Goal: Find specific page/section: Find specific page/section

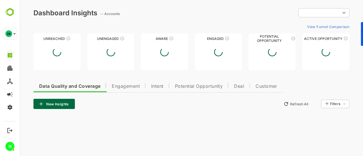
type input "**********"
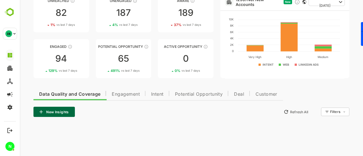
scroll to position [43, 0]
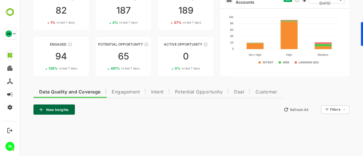
click at [122, 94] on span "Engagement" at bounding box center [126, 92] width 28 height 5
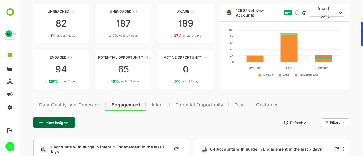
scroll to position [10, 0]
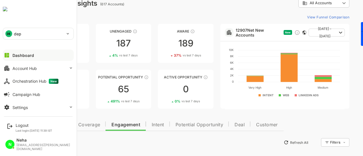
click at [13, 37] on div "DE dep" at bounding box center [34, 33] width 63 height 11
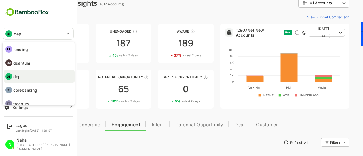
click at [24, 51] on p "lending" at bounding box center [20, 49] width 14 height 6
type input "*******"
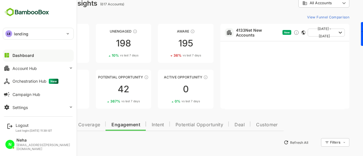
scroll to position [63, 0]
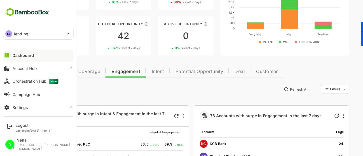
click at [90, 71] on span "Data Quality and Coverage" at bounding box center [69, 71] width 61 height 5
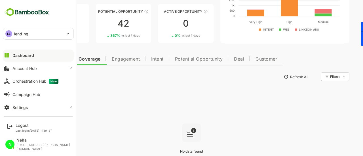
scroll to position [96, 0]
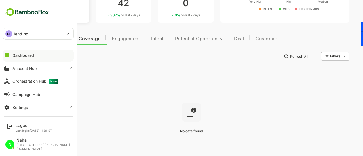
click at [87, 20] on link "Engaged 100 163 % vs last 7 days" at bounding box center [61, 3] width 56 height 39
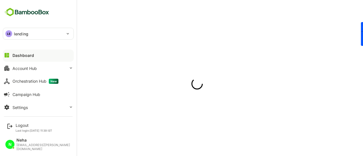
scroll to position [0, 0]
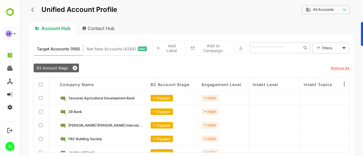
click at [27, 5] on div "**********" at bounding box center [191, 78] width 343 height 156
click at [33, 10] on icon "back" at bounding box center [34, 10] width 6 height 6
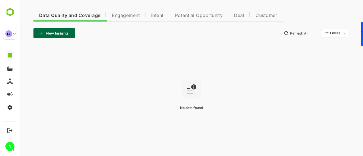
scroll to position [79, 0]
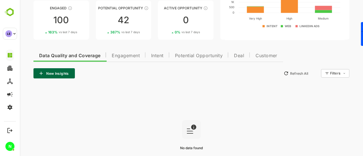
click at [128, 58] on button "Engagement" at bounding box center [125, 55] width 39 height 14
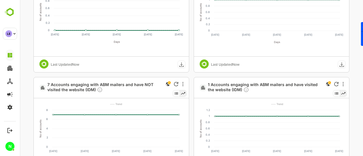
scroll to position [145, 0]
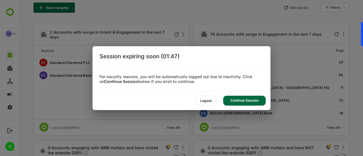
click at [235, 99] on div "Continue Session" at bounding box center [244, 101] width 43 height 10
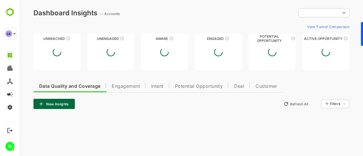
scroll to position [0, 0]
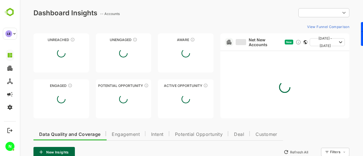
type input "**********"
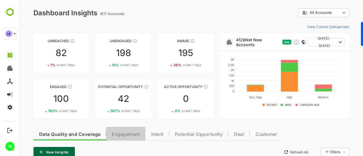
click at [122, 136] on span "Engagement" at bounding box center [126, 134] width 28 height 5
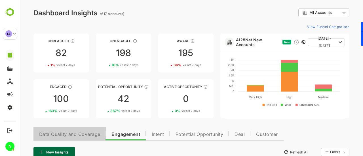
click at [68, 135] on span "Data Quality and Coverage" at bounding box center [69, 134] width 61 height 5
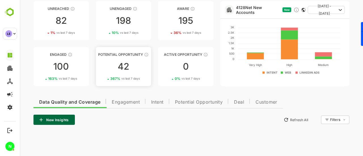
scroll to position [23, 0]
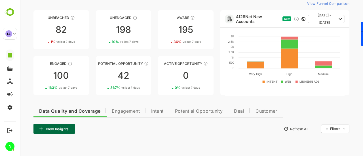
click at [119, 109] on span "Engagement" at bounding box center [126, 111] width 28 height 5
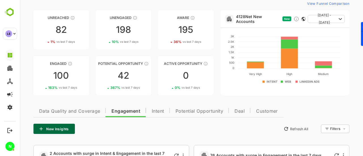
scroll to position [0, 0]
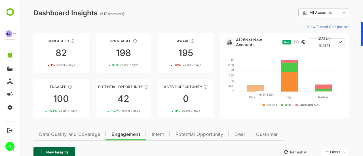
click at [252, 88] on rect at bounding box center [255, 89] width 17 height 6
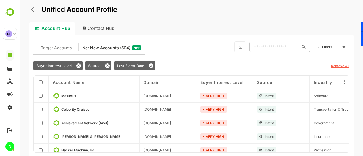
click at [31, 9] on icon "back" at bounding box center [34, 10] width 6 height 6
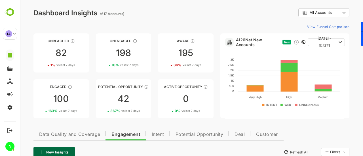
scroll to position [102, 0]
